Goal: Task Accomplishment & Management: Manage account settings

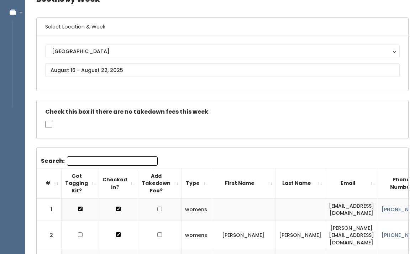
scroll to position [42, 0]
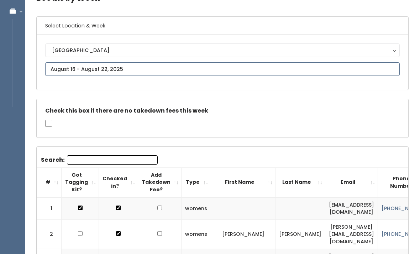
click at [182, 74] on input "text" at bounding box center [222, 69] width 355 height 14
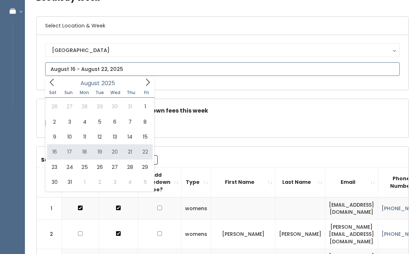
type input "August 16 to August 22"
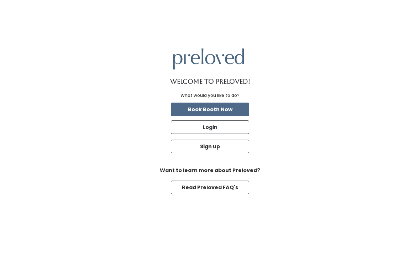
click at [227, 134] on button "Login" at bounding box center [210, 127] width 78 height 14
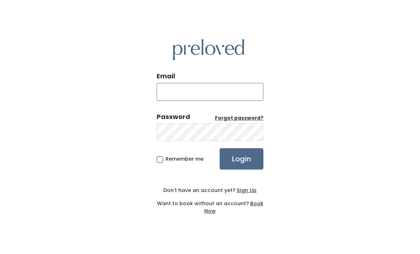
type input "rexburg.store@preloved.love"
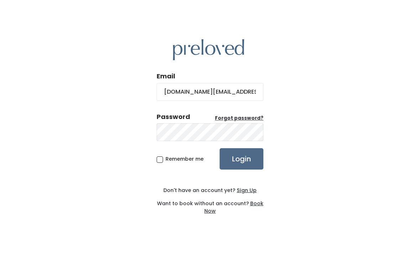
click at [241, 169] on input "Login" at bounding box center [242, 158] width 44 height 21
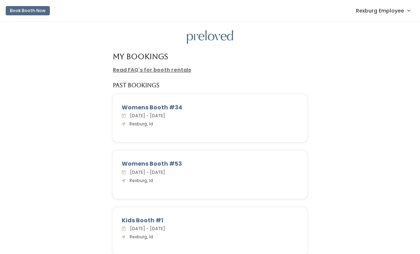
click at [382, 11] on span "Rexburg Employee" at bounding box center [380, 11] width 48 height 8
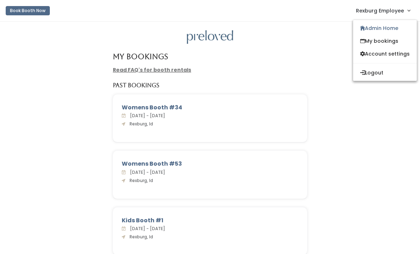
click at [391, 29] on link "Admin Home" at bounding box center [385, 28] width 64 height 13
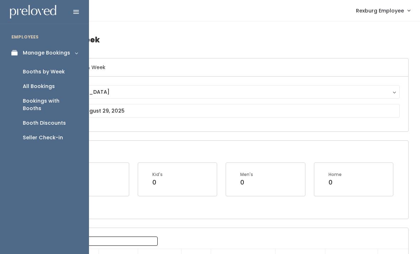
click at [61, 119] on div "Booth Discounts" at bounding box center [44, 122] width 43 height 7
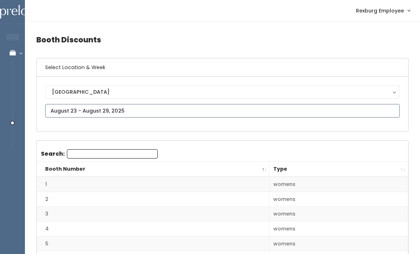
click at [282, 109] on input "text" at bounding box center [222, 111] width 355 height 14
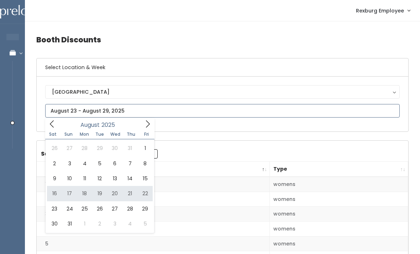
type input "[DATE] to [DATE]"
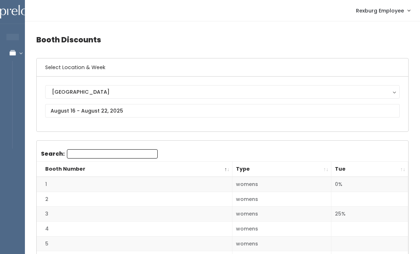
click at [396, 171] on th "Tue" at bounding box center [369, 169] width 77 height 15
click at [402, 169] on th "Tue" at bounding box center [369, 169] width 77 height 15
